Goal: Task Accomplishment & Management: Use online tool/utility

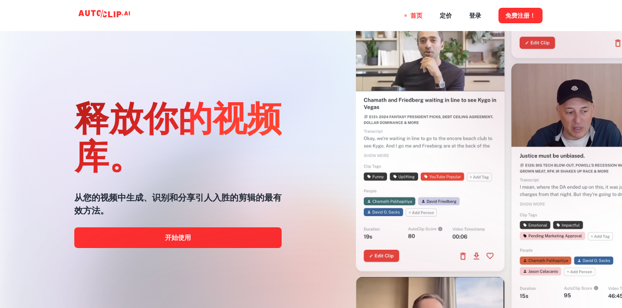
click at [216, 242] on div at bounding box center [310, 308] width 497 height 173
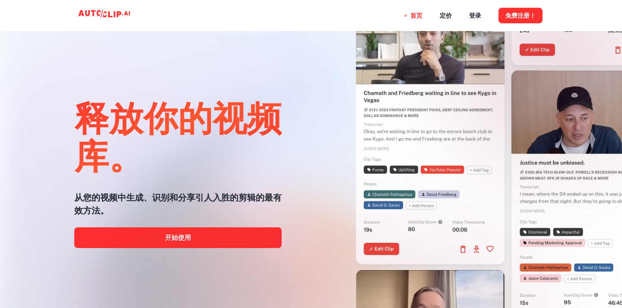
click at [190, 239] on div at bounding box center [310, 308] width 497 height 173
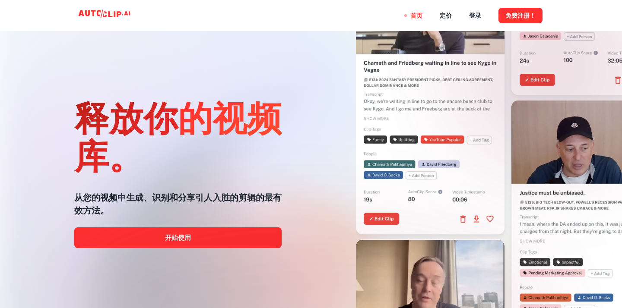
click at [176, 239] on div at bounding box center [310, 308] width 497 height 173
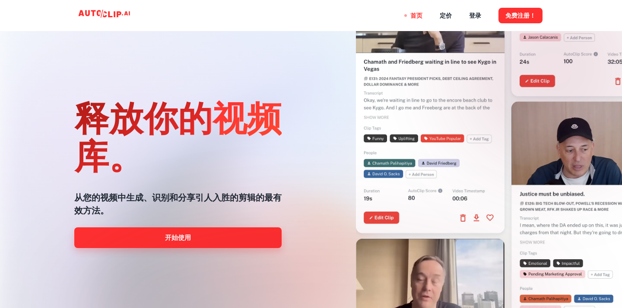
click at [145, 239] on link "开始使用" at bounding box center [177, 237] width 207 height 21
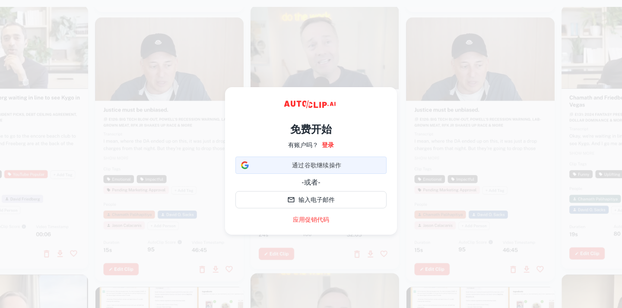
click at [235, 174] on div "使用谷歌账号登录。在新标签页中打开" at bounding box center [235, 174] width 0 height 0
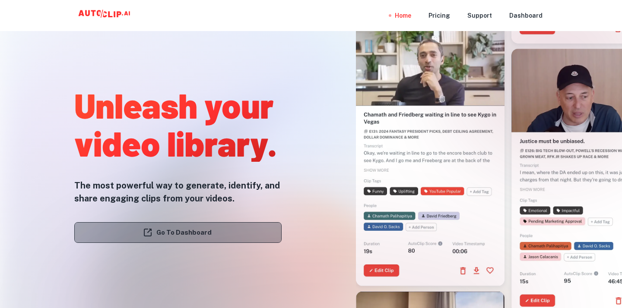
click at [167, 227] on link "Go To Dashboard" at bounding box center [177, 232] width 207 height 21
